Goal: Task Accomplishment & Management: Use online tool/utility

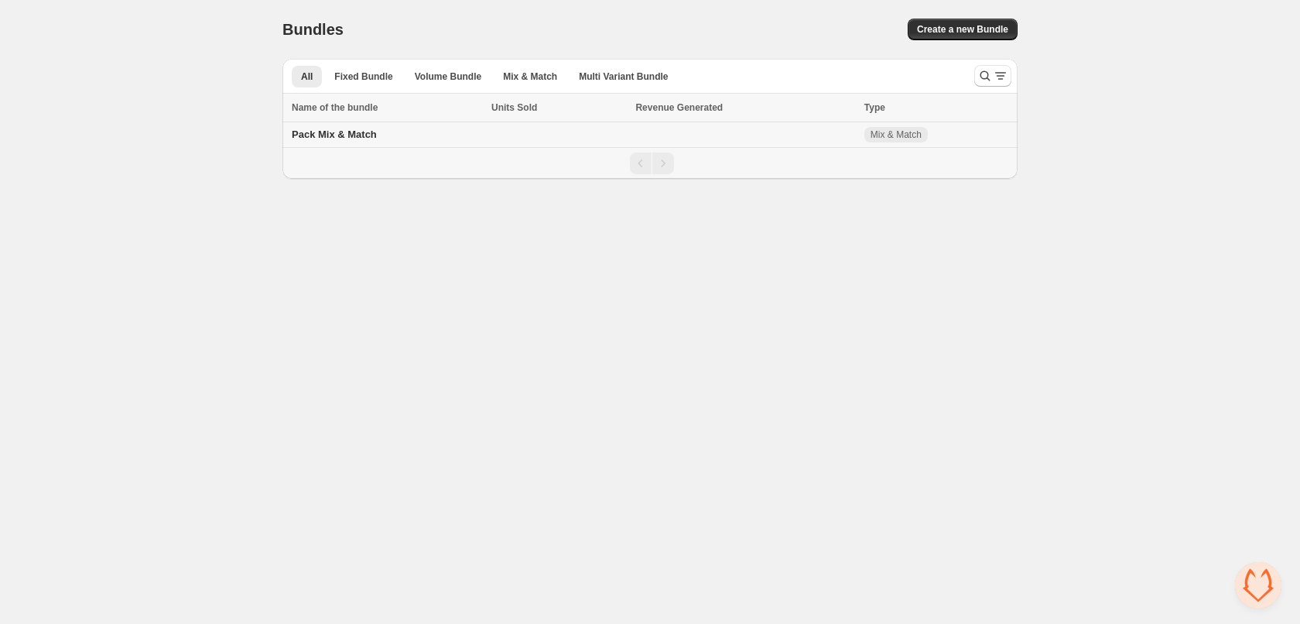
click at [323, 139] on span "Pack Mix & Match" at bounding box center [334, 134] width 85 height 12
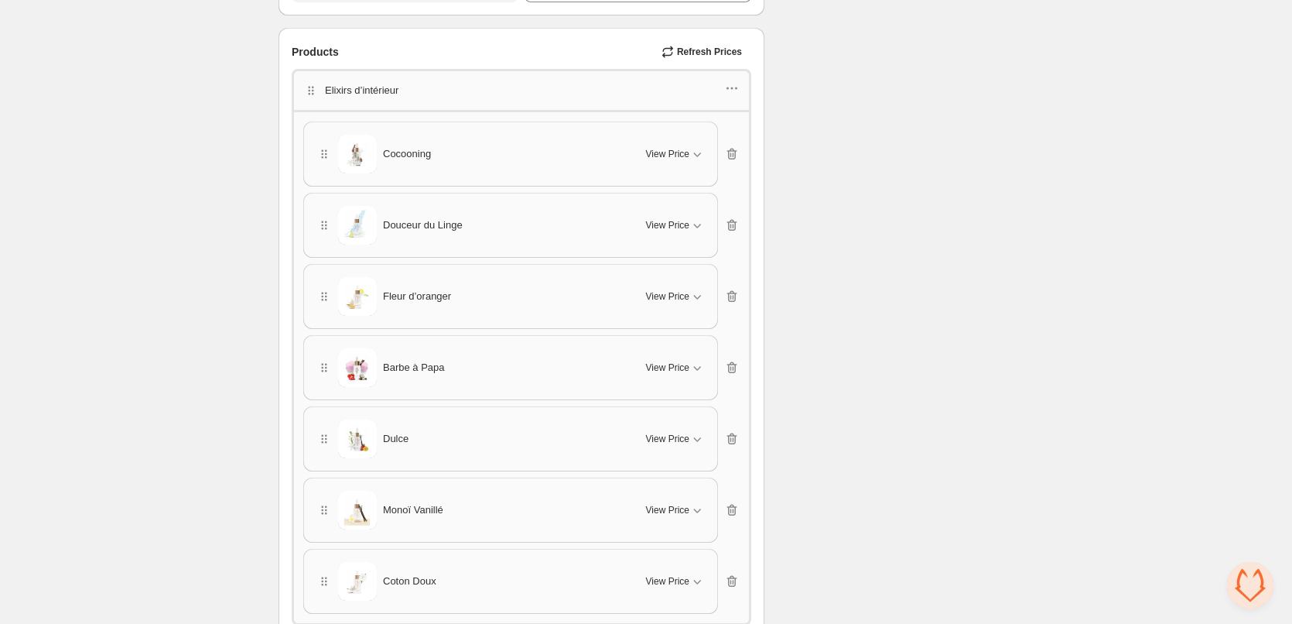
scroll to position [1083, 0]
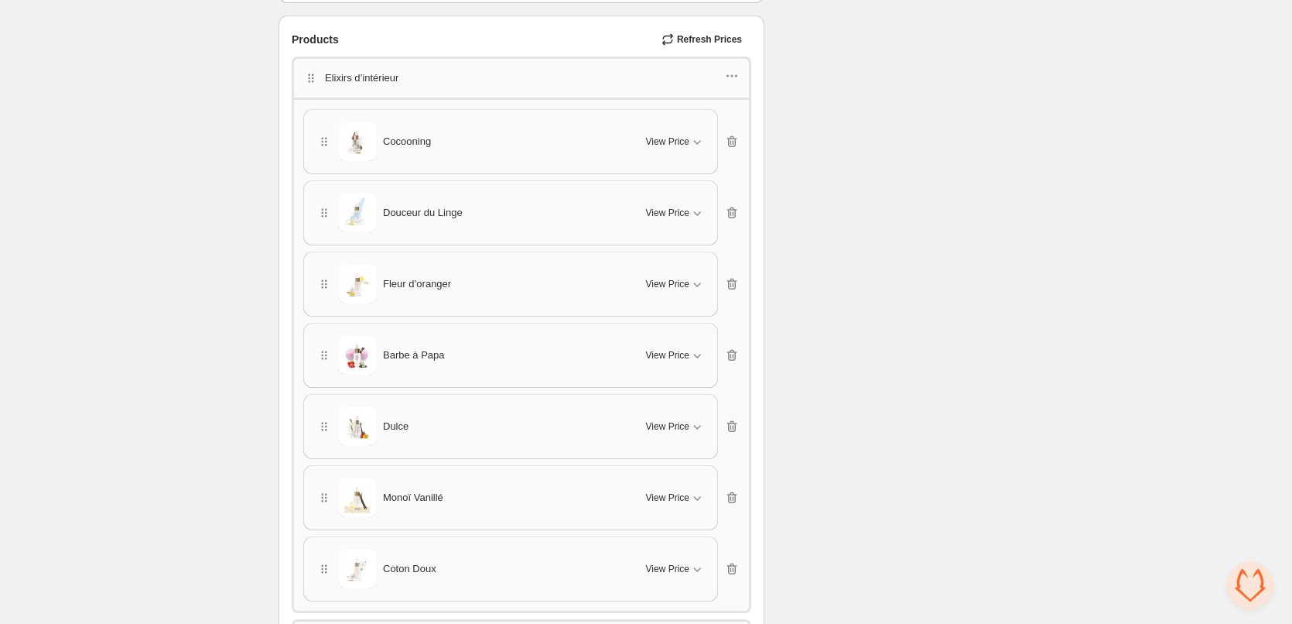
click at [740, 74] on div "Elixirs d’intérieur" at bounding box center [522, 76] width 460 height 41
click at [730, 74] on icon "button" at bounding box center [731, 75] width 15 height 15
click at [736, 107] on span "Edit category title" at bounding box center [742, 105] width 84 height 15
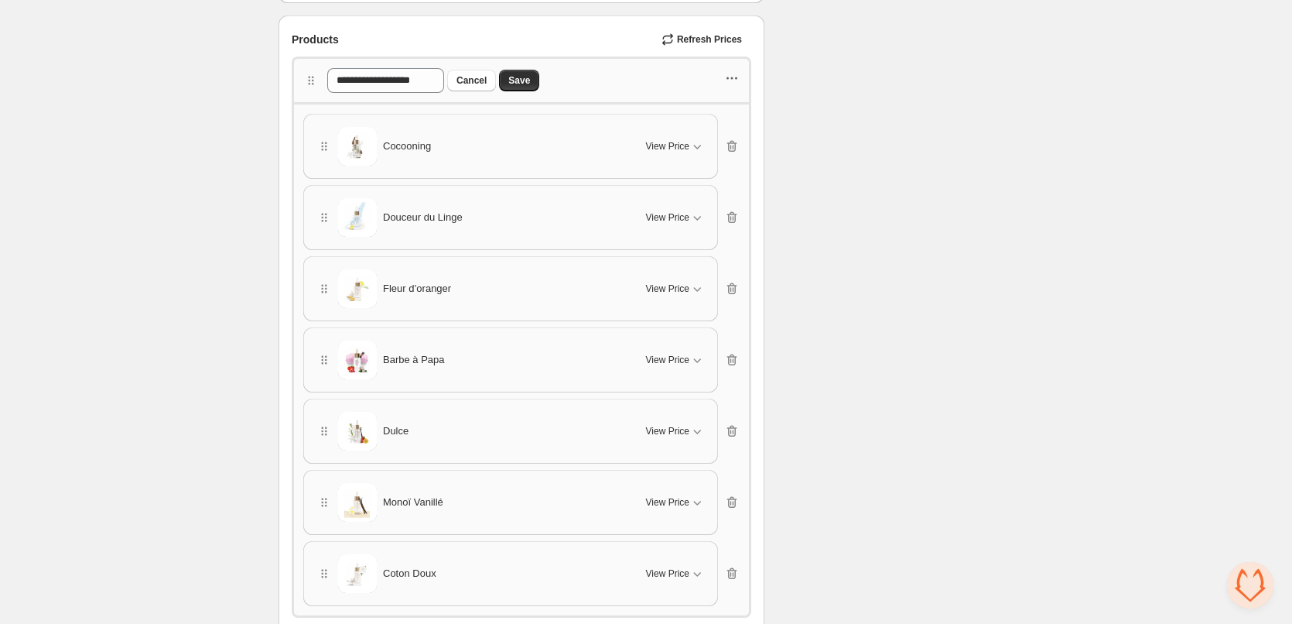
click at [730, 78] on icon "button" at bounding box center [731, 77] width 15 height 15
click at [744, 139] on span "Edit products" at bounding box center [742, 133] width 84 height 15
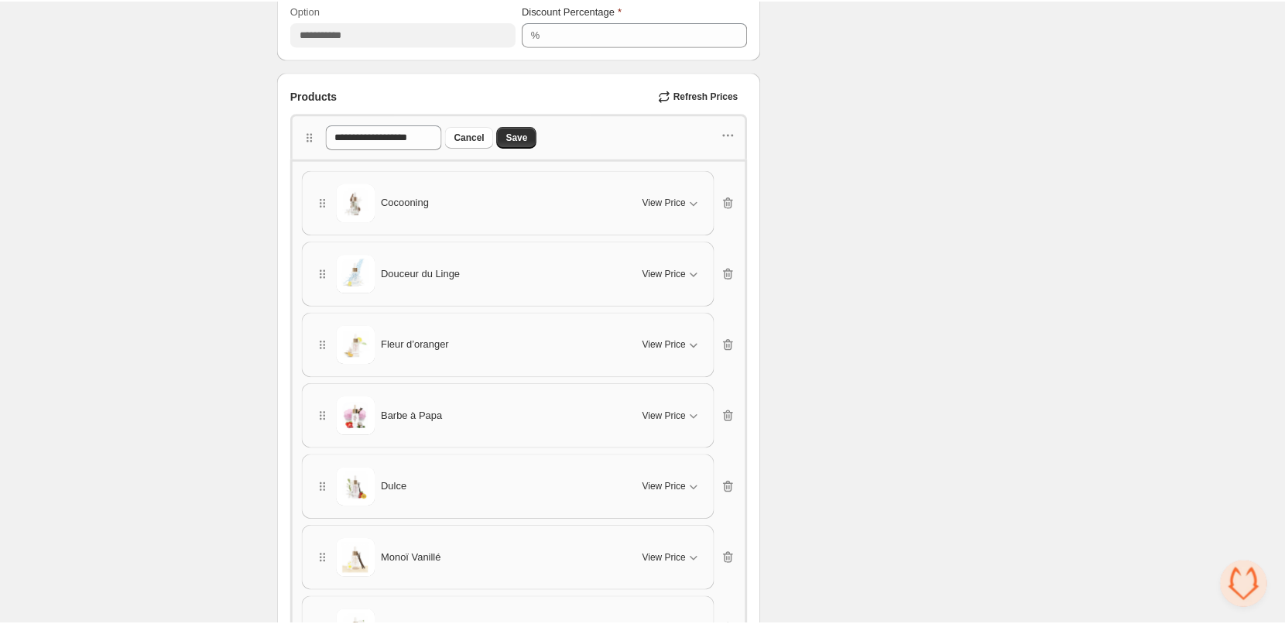
scroll to position [1006, 0]
